Goal: Task Accomplishment & Management: Manage account settings

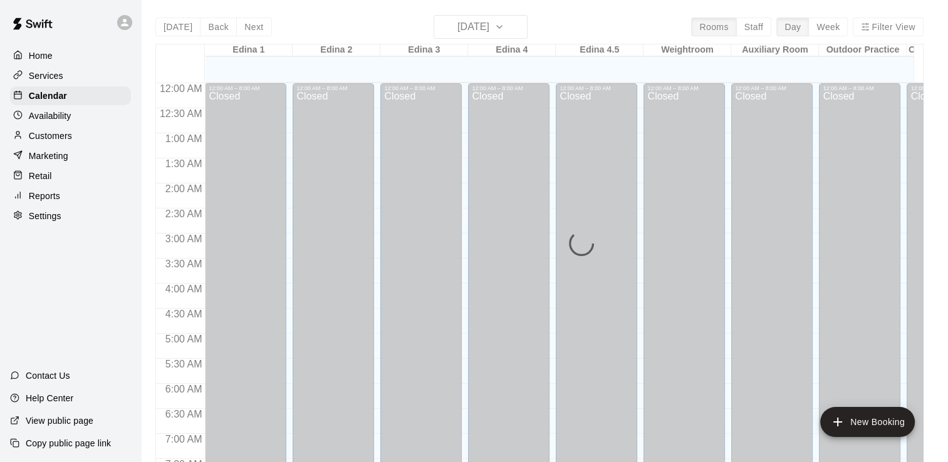
scroll to position [772, 0]
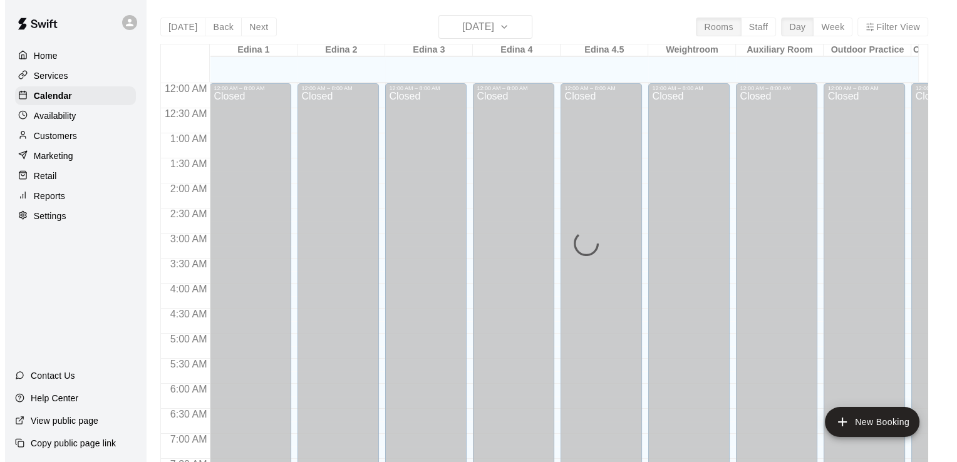
scroll to position [647, 0]
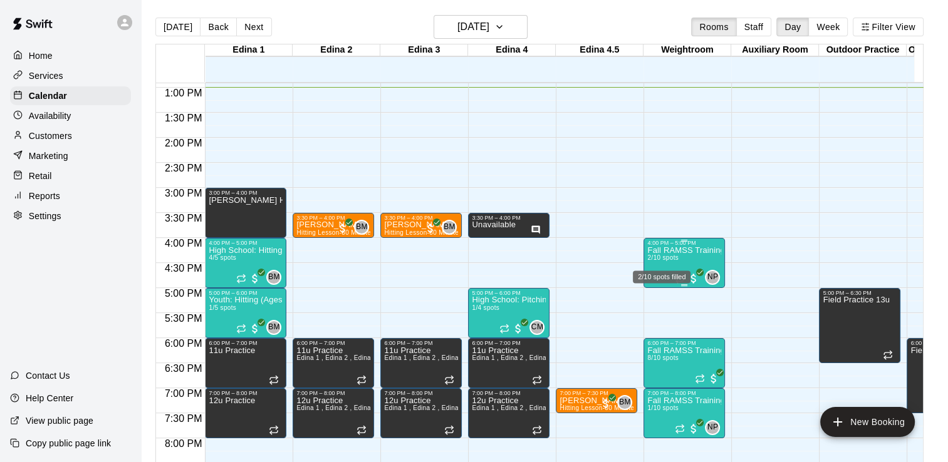
click at [666, 254] on span "2/10 spots" at bounding box center [662, 257] width 31 height 7
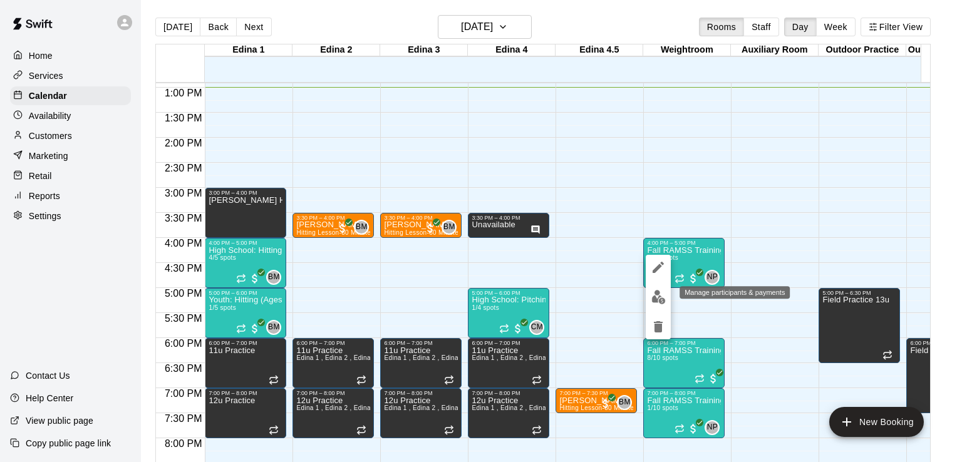
click at [657, 294] on img "edit" at bounding box center [658, 297] width 14 height 14
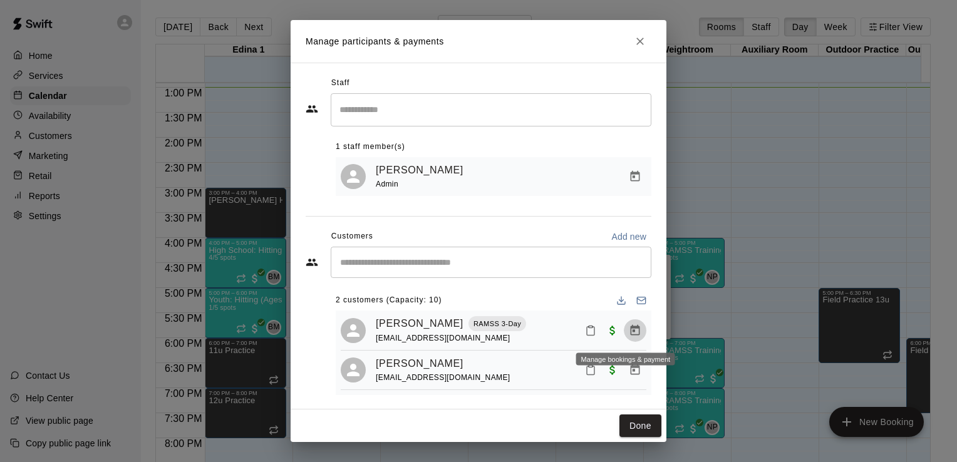
click at [629, 331] on icon "Manage bookings & payment" at bounding box center [635, 330] width 13 height 13
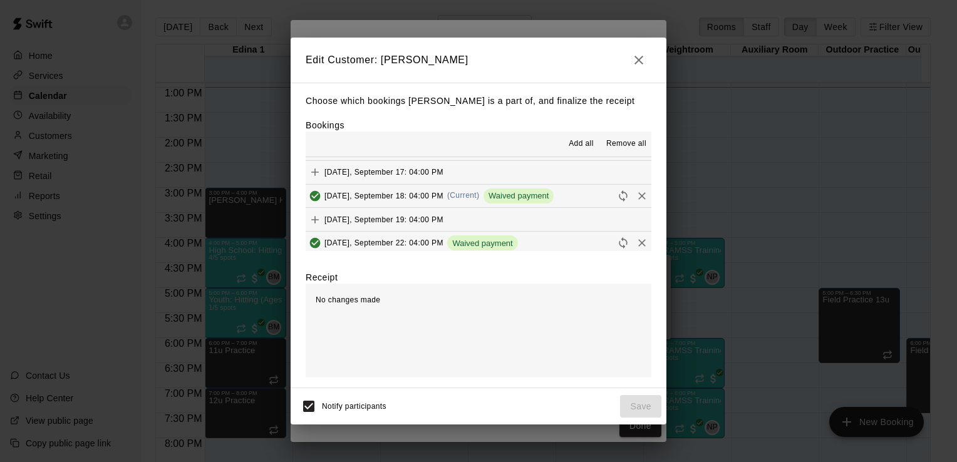
scroll to position [248, 0]
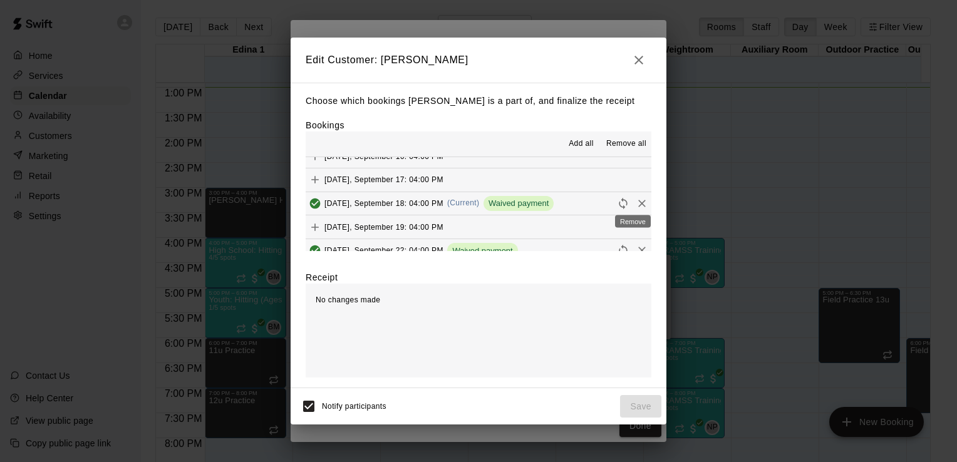
click at [638, 202] on icon "Remove" at bounding box center [642, 204] width 8 height 8
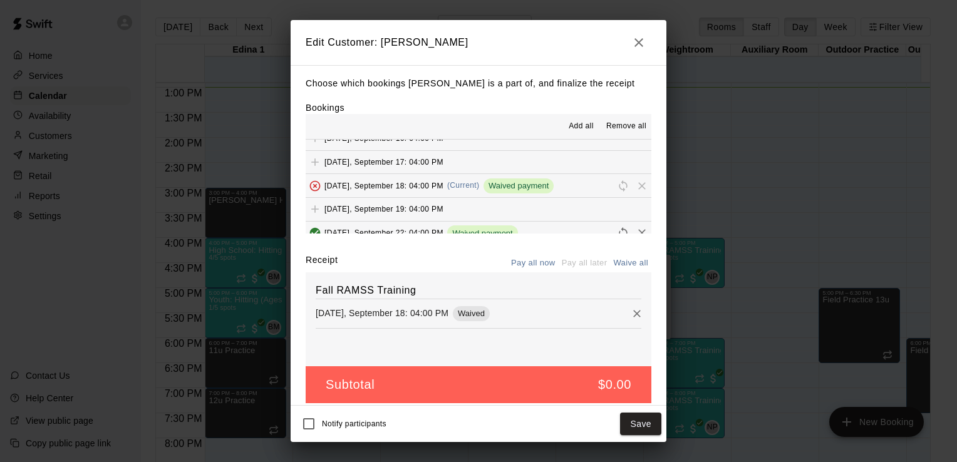
scroll to position [8, 0]
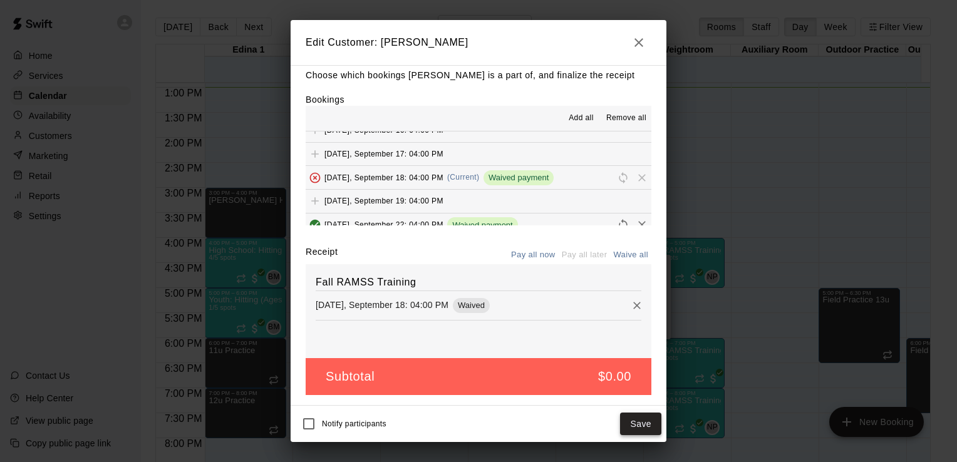
click at [641, 430] on button "Save" at bounding box center [640, 424] width 41 height 23
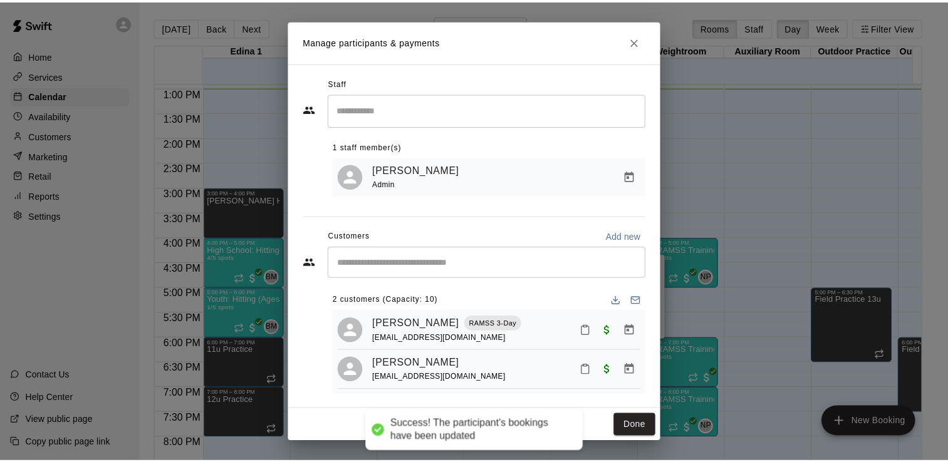
scroll to position [0, 0]
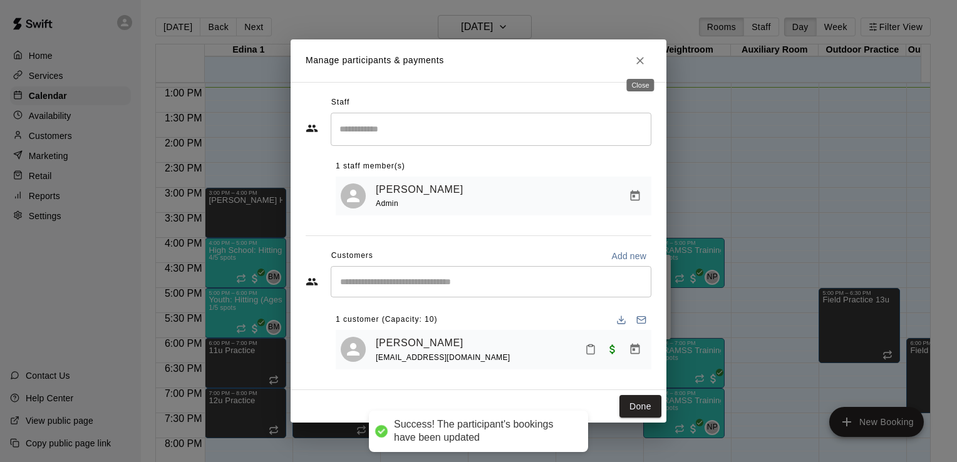
click at [640, 58] on icon "Close" at bounding box center [640, 60] width 13 height 13
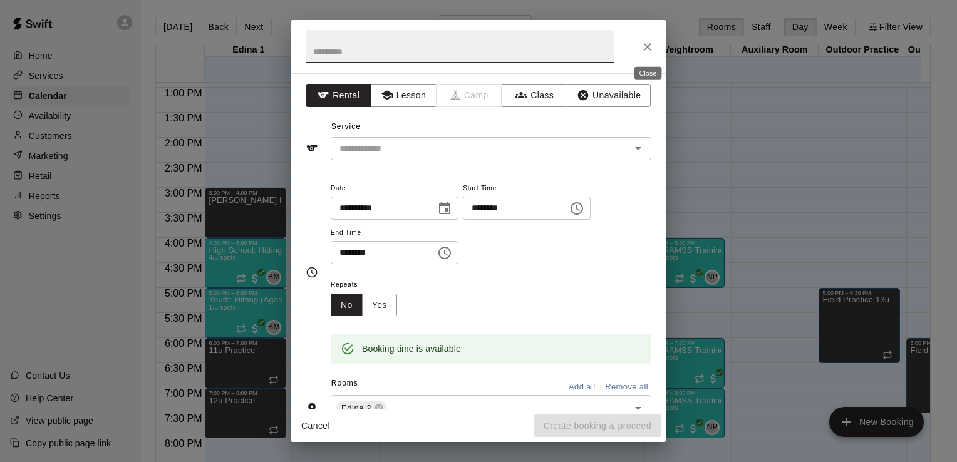
click at [651, 45] on icon "Close" at bounding box center [647, 47] width 13 height 13
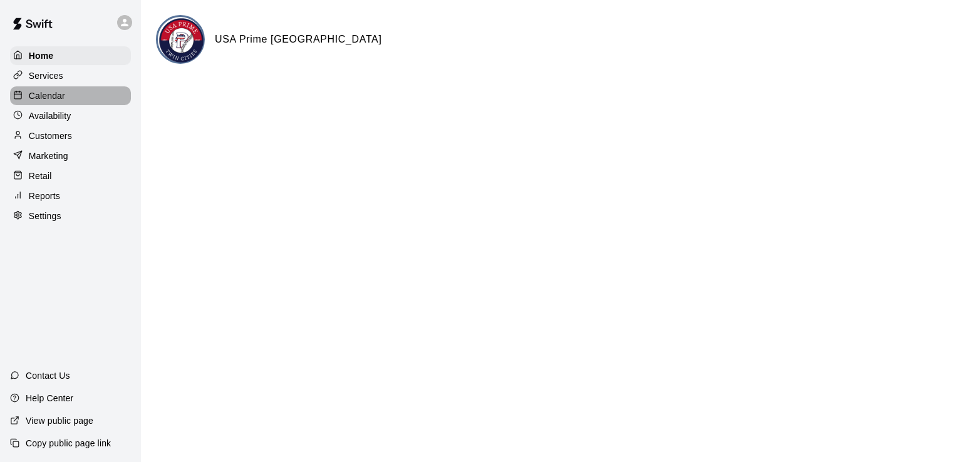
click at [53, 100] on p "Calendar" at bounding box center [47, 96] width 36 height 13
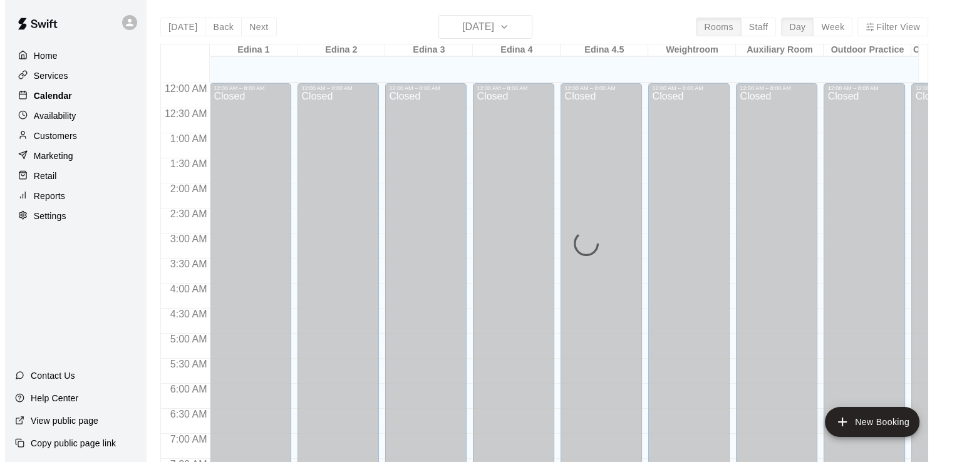
scroll to position [671, 0]
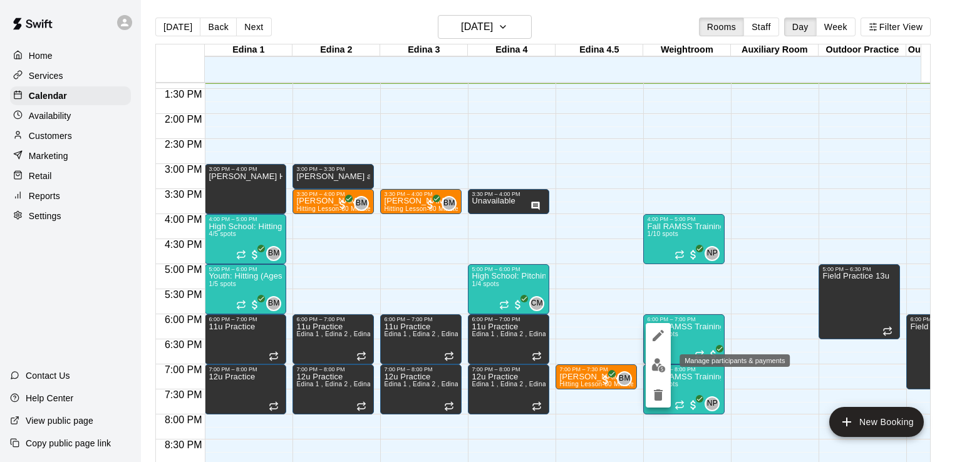
click at [662, 364] on img "edit" at bounding box center [658, 365] width 14 height 14
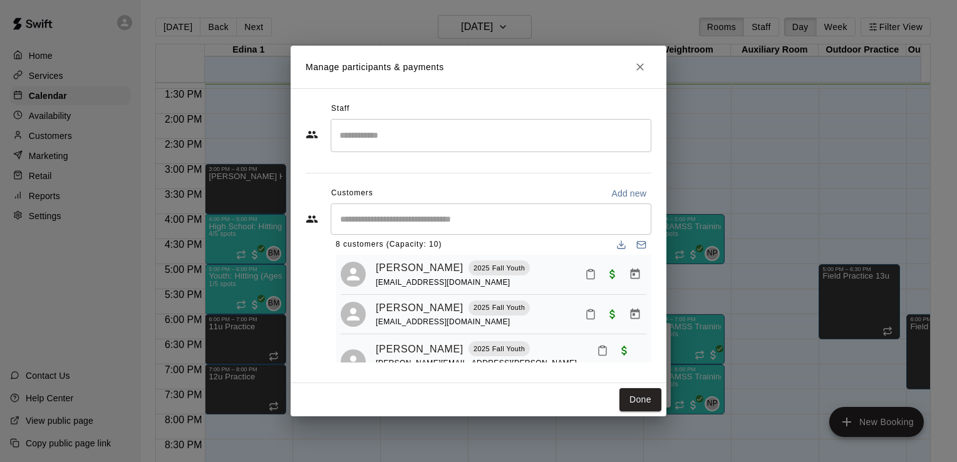
scroll to position [0, 0]
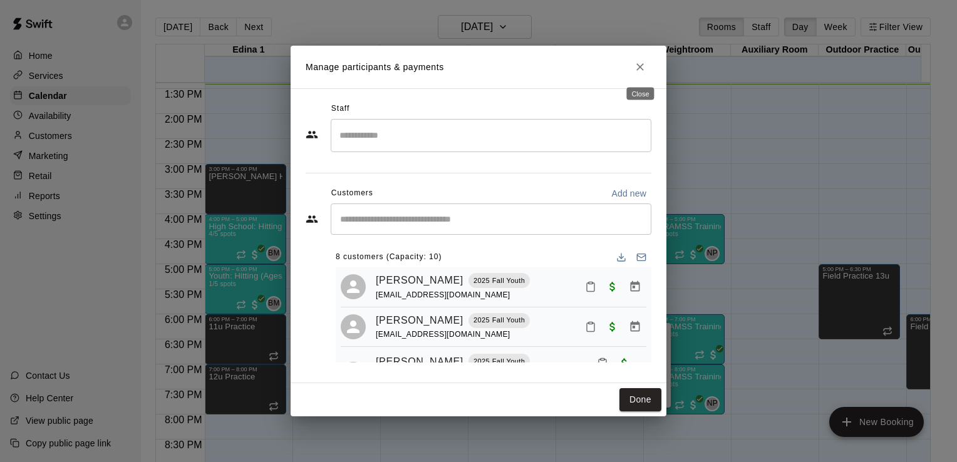
drag, startPoint x: 641, startPoint y: 71, endPoint x: 942, endPoint y: 202, distance: 328.2
click at [942, 202] on div "Manage participants & payments Staff ​ Customers Add new ​ 8 customers (Capacit…" at bounding box center [478, 231] width 957 height 462
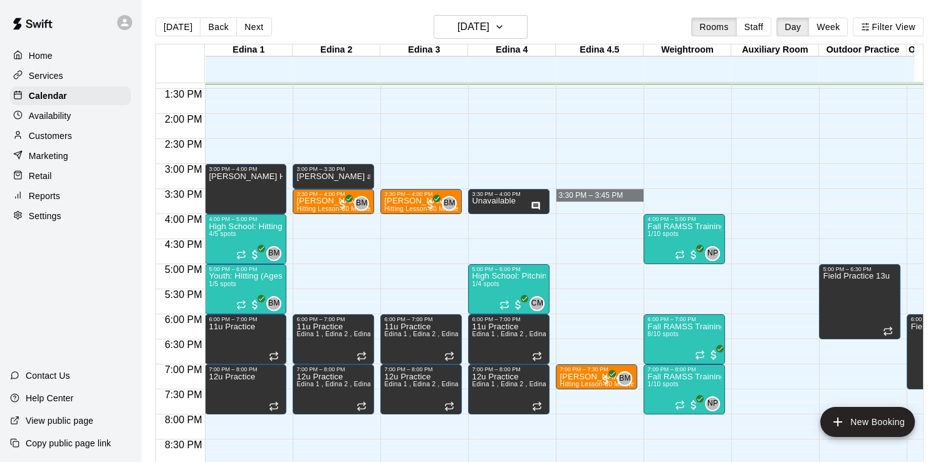
drag, startPoint x: 228, startPoint y: 232, endPoint x: 601, endPoint y: 197, distance: 374.8
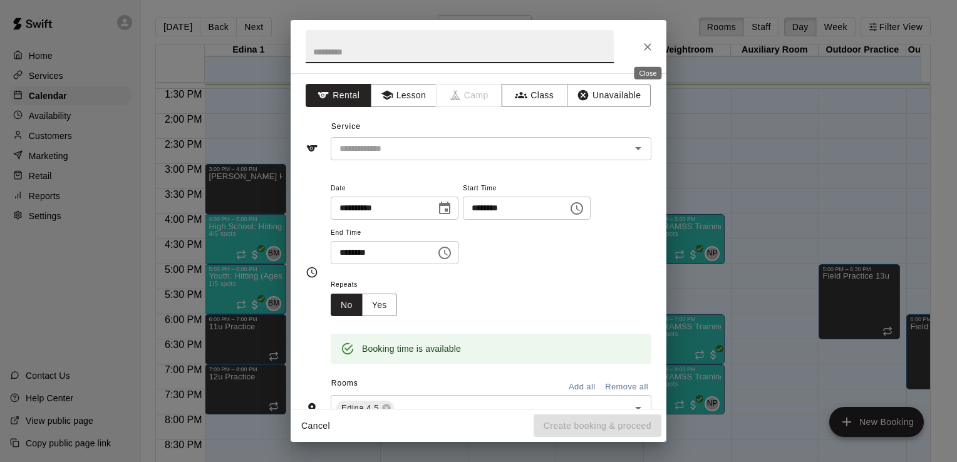
click at [651, 47] on icon "Close" at bounding box center [647, 47] width 13 height 13
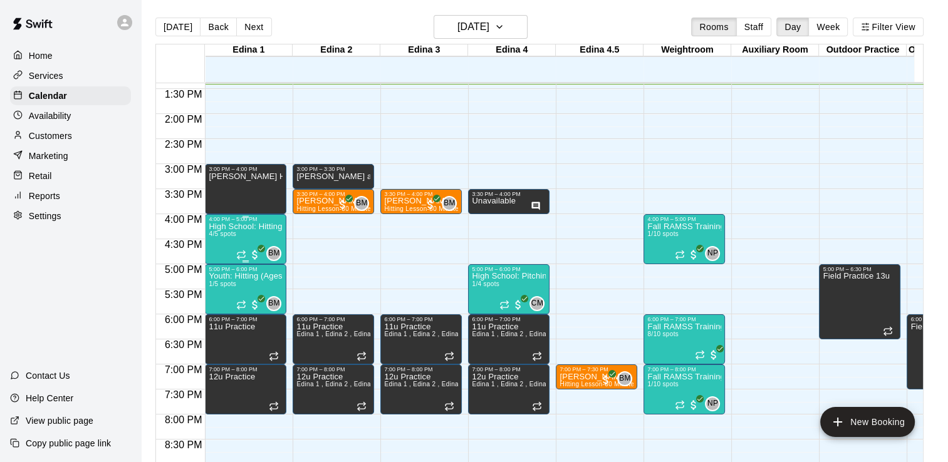
click at [222, 230] on div "High School: Hitting (Ages 14U-18U) 4/5 spots" at bounding box center [246, 453] width 74 height 462
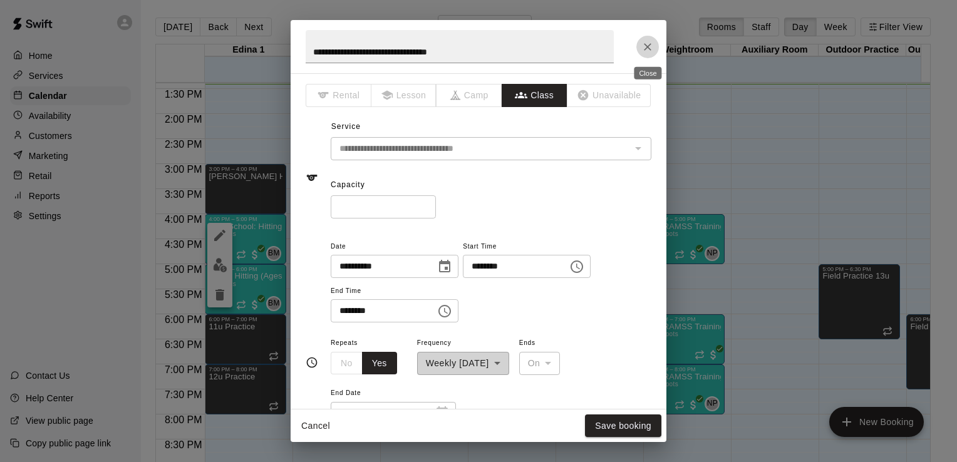
click at [649, 46] on icon "Close" at bounding box center [647, 47] width 13 height 13
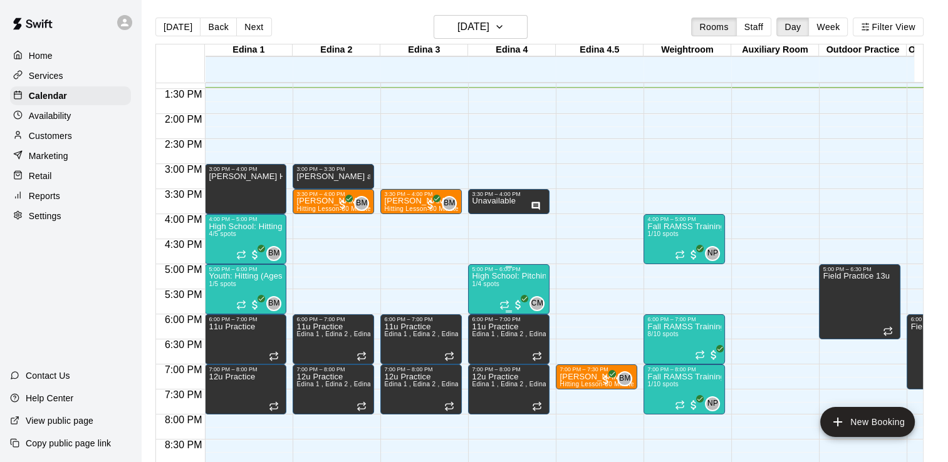
click at [495, 276] on p "High School: Pitching (Ages 14U-18U)" at bounding box center [509, 276] width 74 height 0
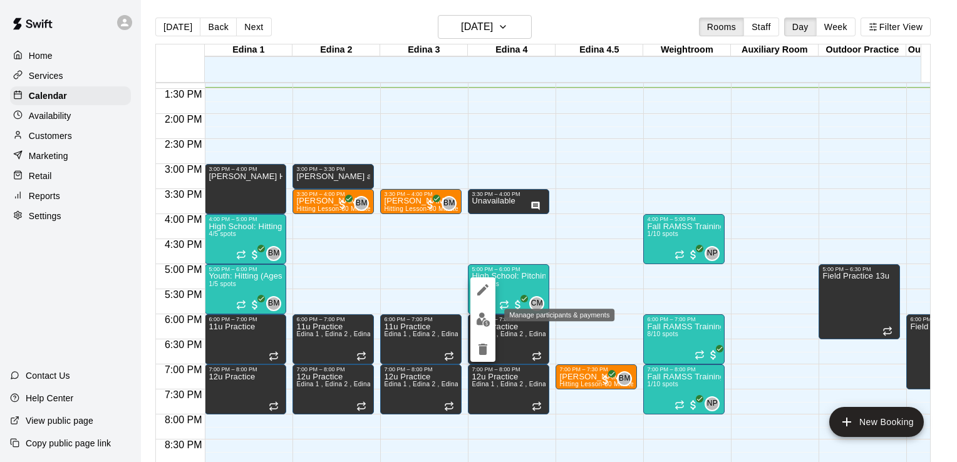
click at [482, 319] on img "edit" at bounding box center [483, 320] width 14 height 14
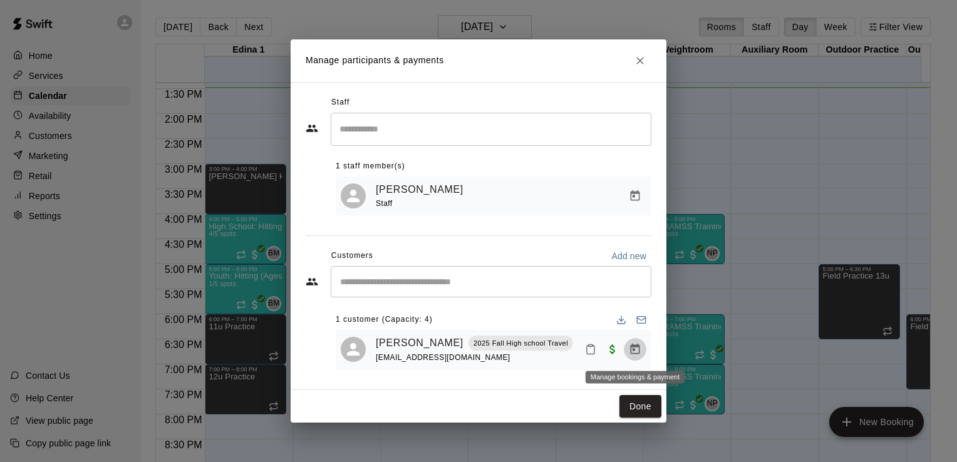
click at [634, 353] on icon "Manage bookings & payment" at bounding box center [635, 349] width 13 height 13
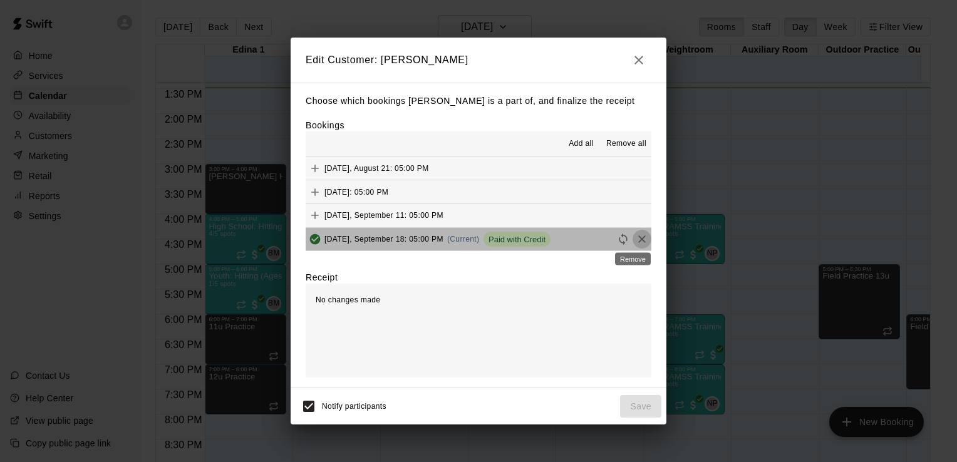
click at [636, 241] on icon "Remove" at bounding box center [642, 239] width 13 height 13
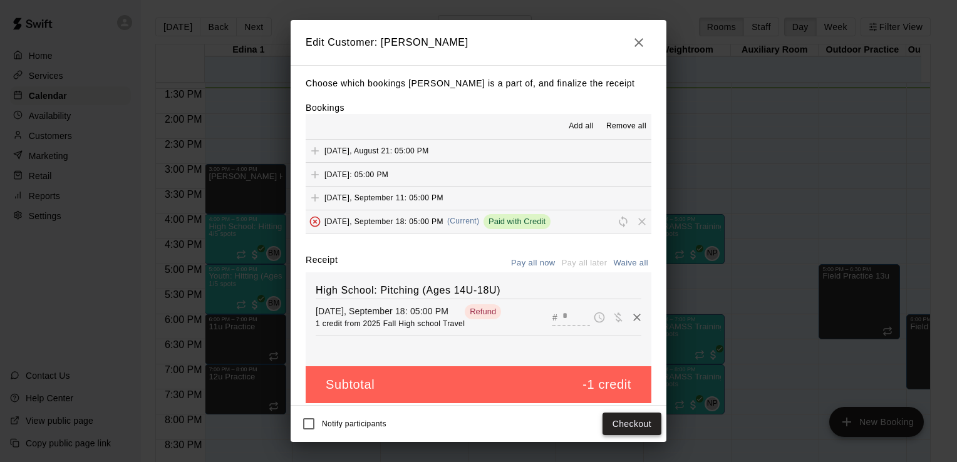
click at [634, 422] on button "Checkout" at bounding box center [631, 424] width 59 height 23
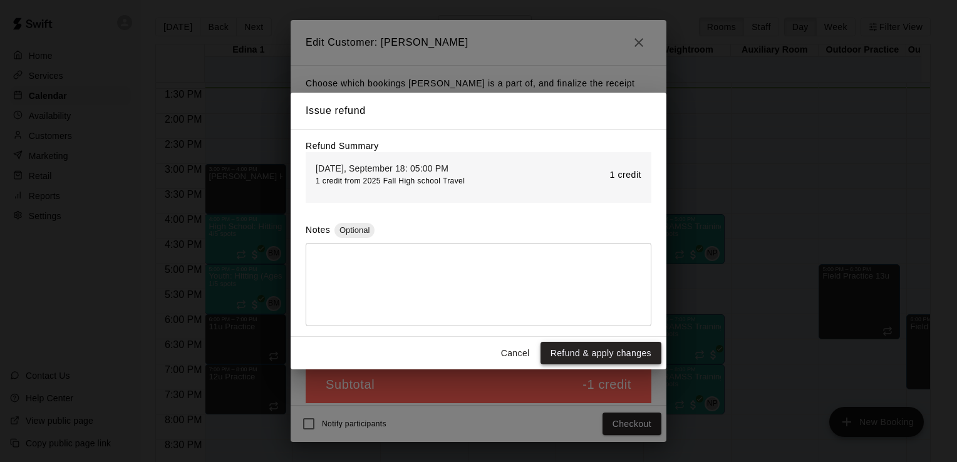
click at [604, 357] on button "Refund & apply changes" at bounding box center [600, 353] width 121 height 23
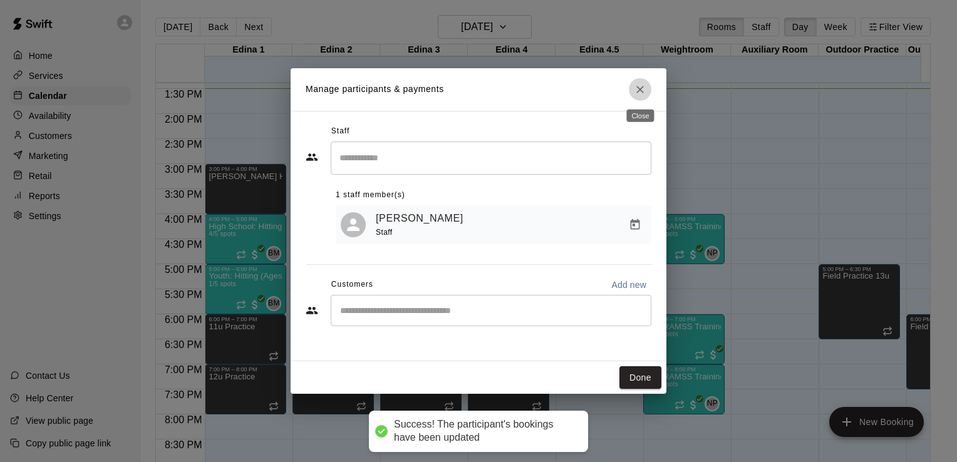
click at [638, 96] on button "Close" at bounding box center [640, 89] width 23 height 23
